Goal: Find specific page/section: Find specific page/section

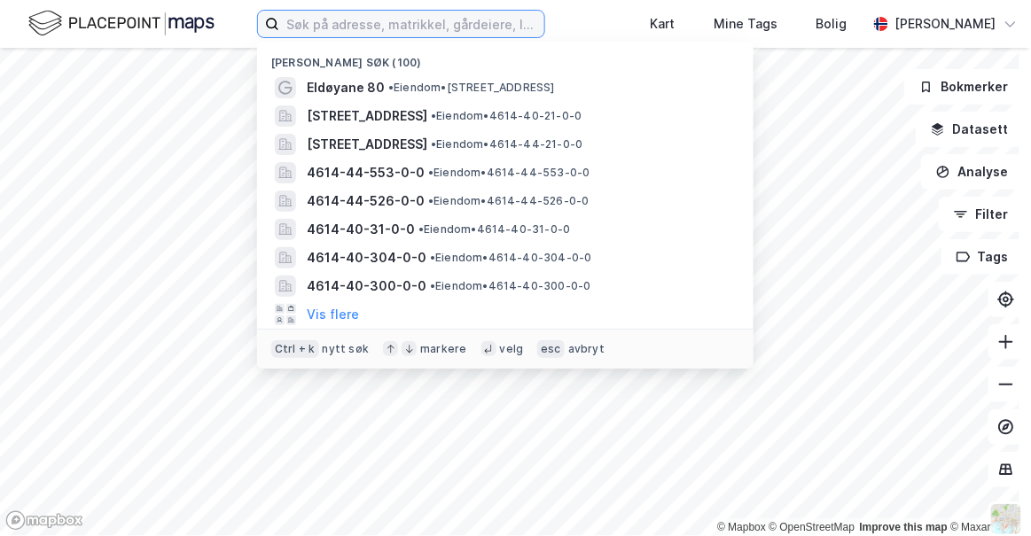
click at [346, 30] on input at bounding box center [411, 24] width 265 height 27
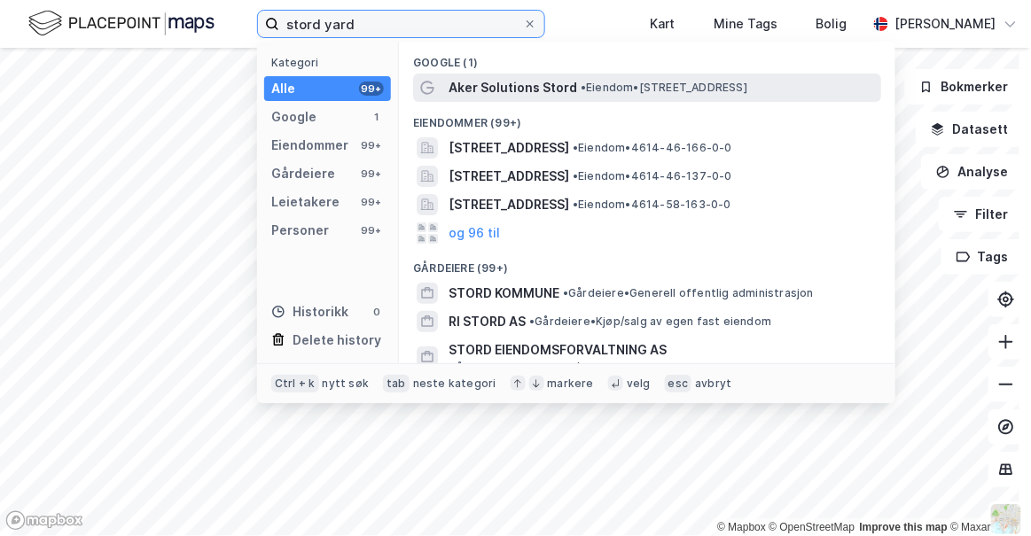
type input "stord yard"
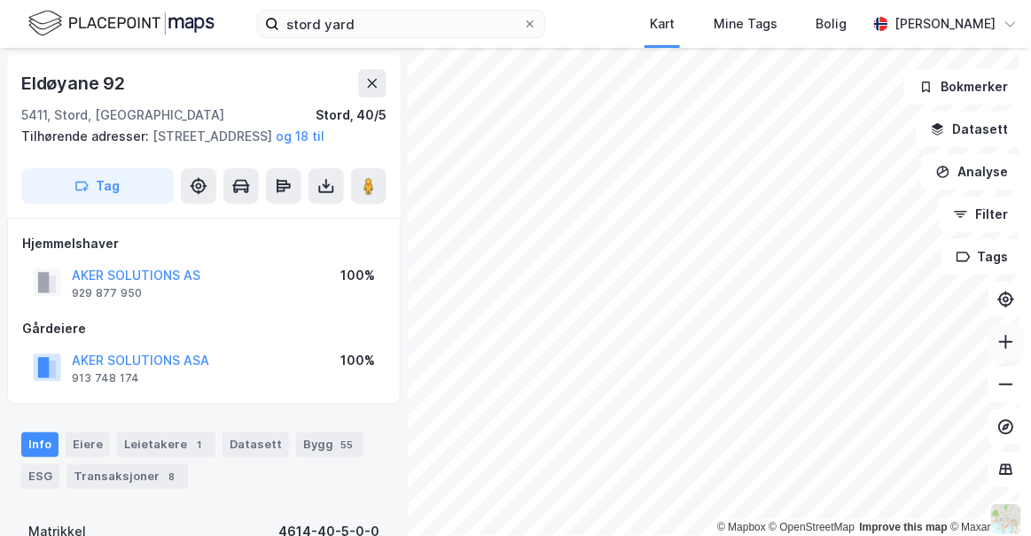
click at [997, 344] on icon at bounding box center [1006, 342] width 18 height 18
click at [996, 355] on button at bounding box center [1005, 341] width 35 height 35
click at [998, 382] on icon at bounding box center [1006, 385] width 18 height 18
